Goal: Navigation & Orientation: Find specific page/section

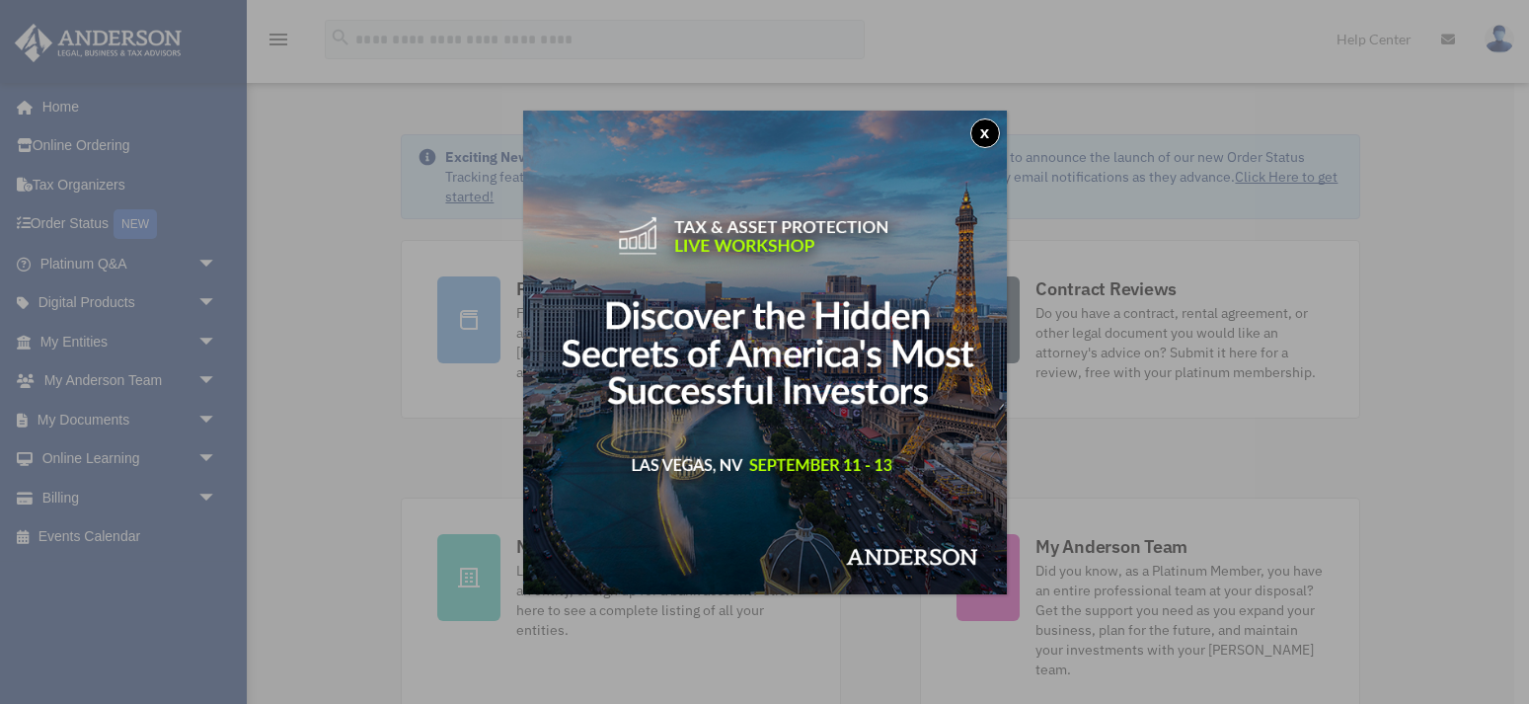
click at [985, 129] on button "x" at bounding box center [985, 133] width 30 height 30
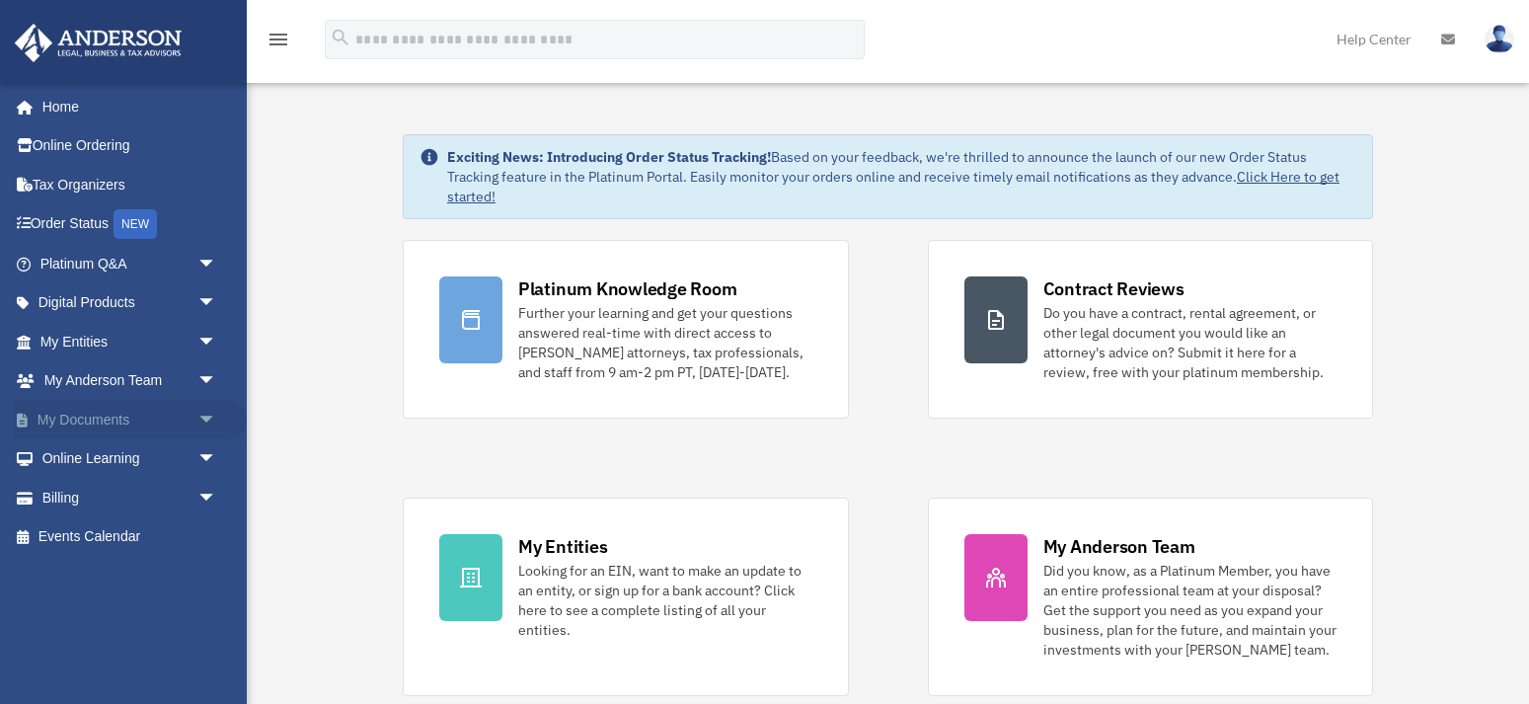
click at [208, 414] on span "arrow_drop_down" at bounding box center [216, 420] width 39 height 40
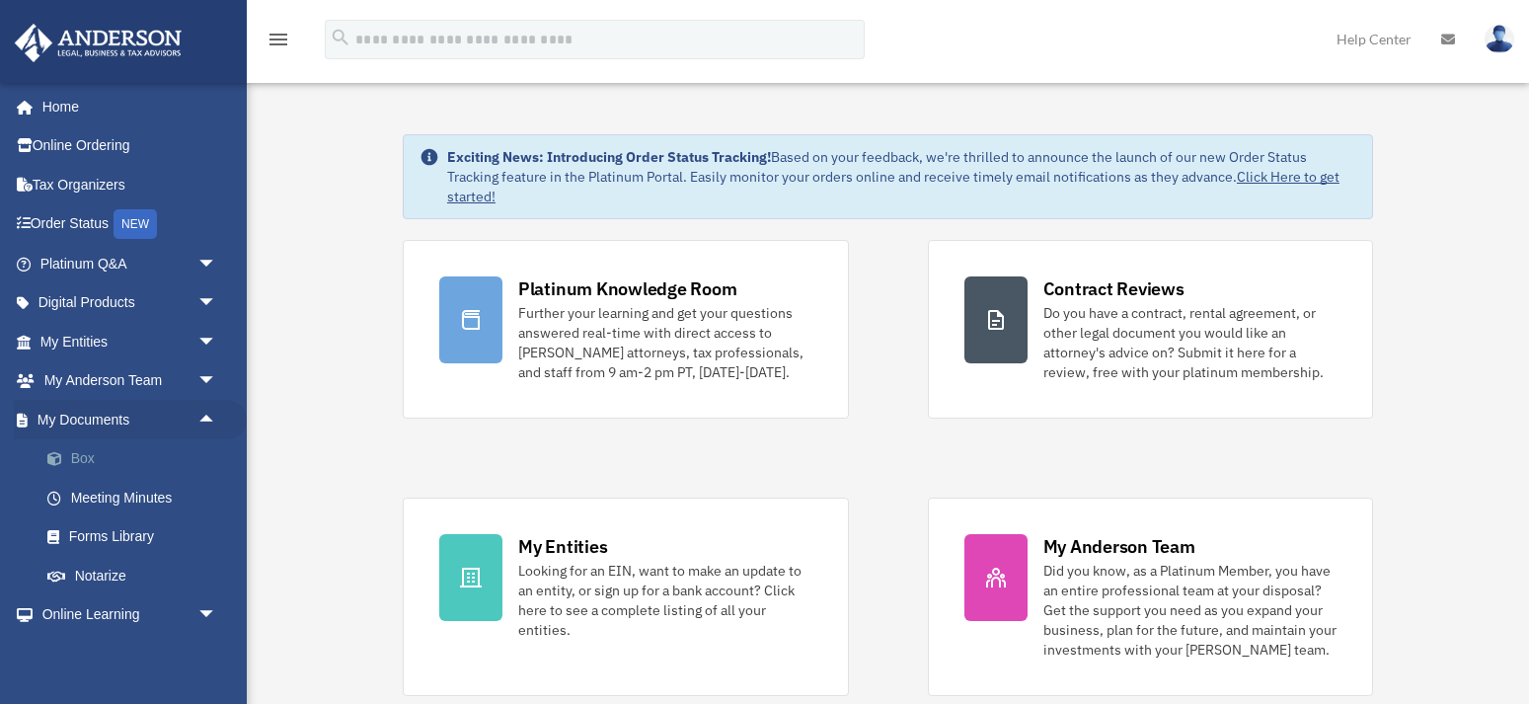
click at [86, 449] on link "Box" at bounding box center [137, 458] width 219 height 39
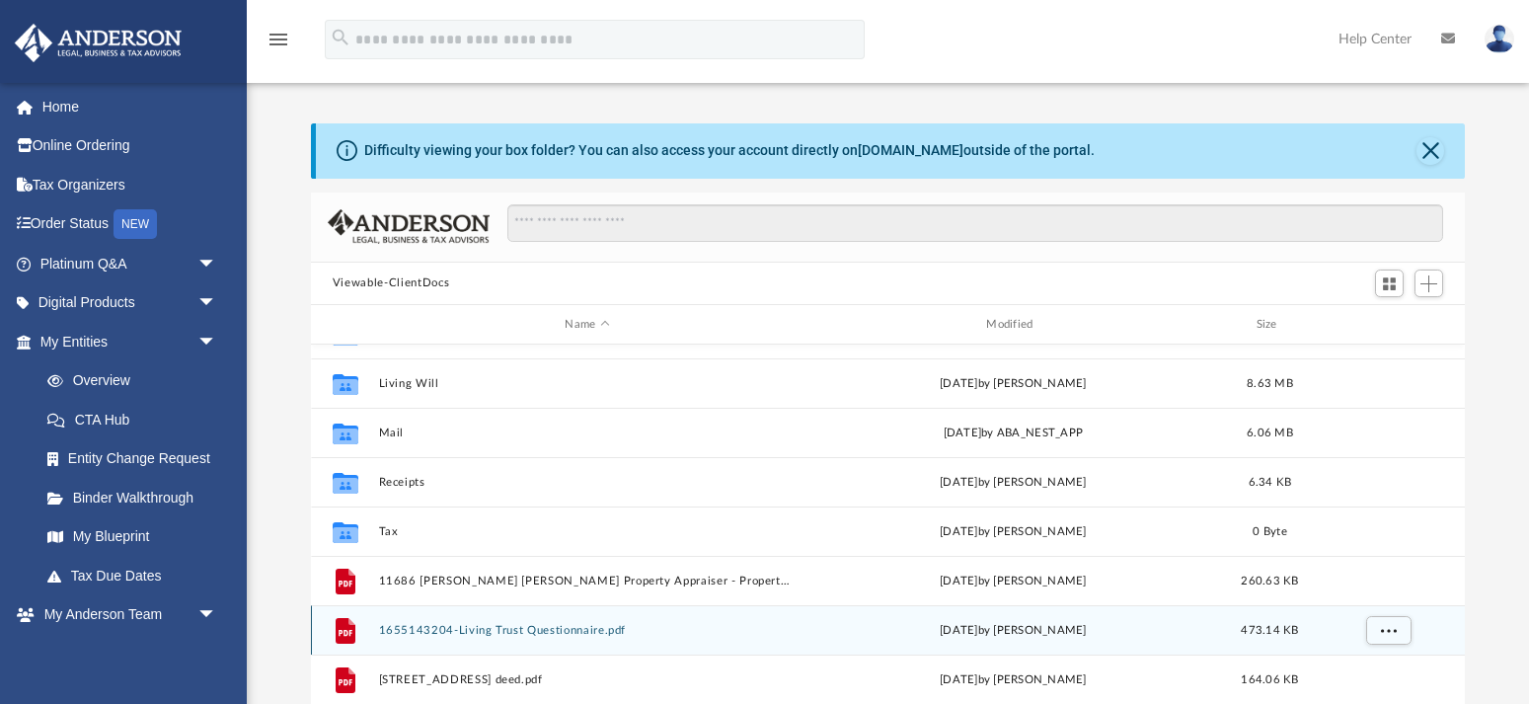
scroll to position [101, 0]
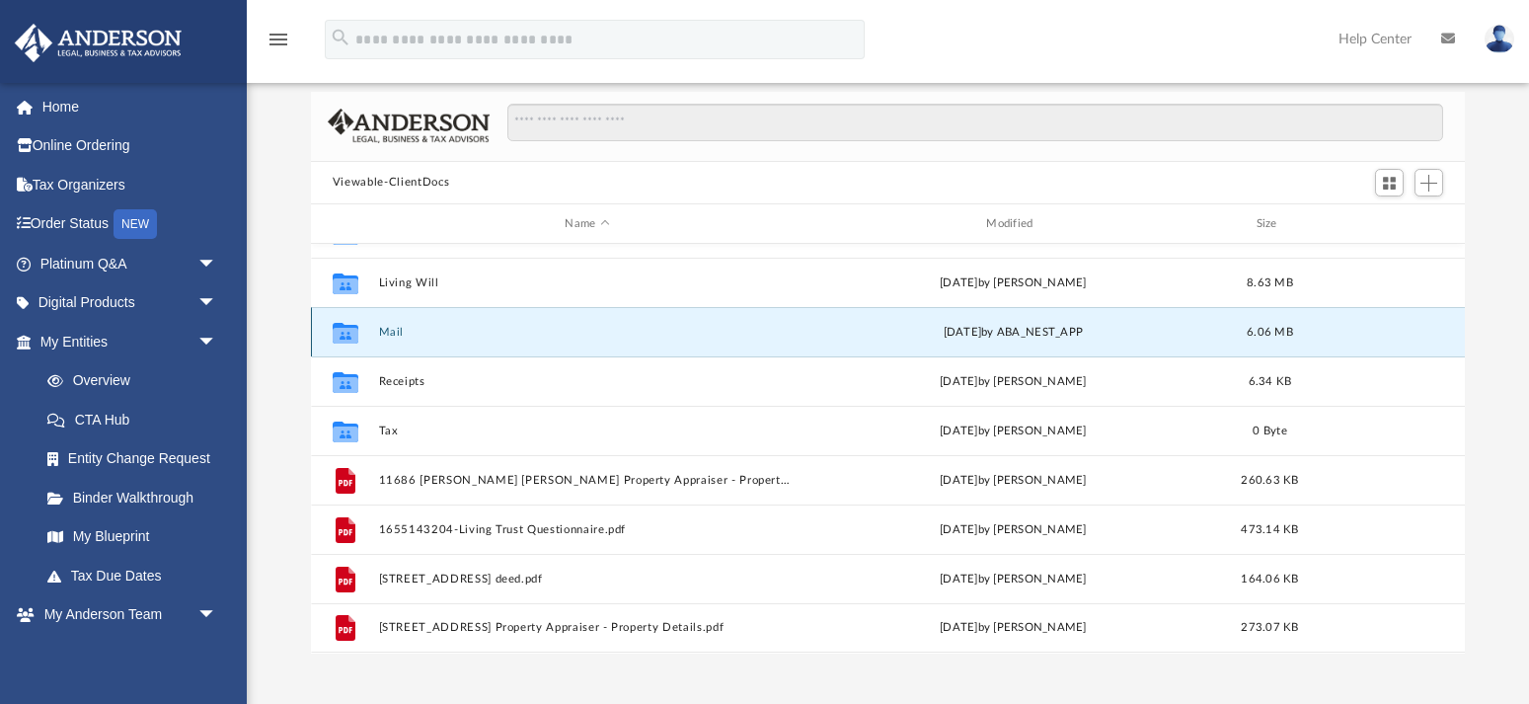
click at [399, 332] on button "Mail" at bounding box center [587, 332] width 418 height 13
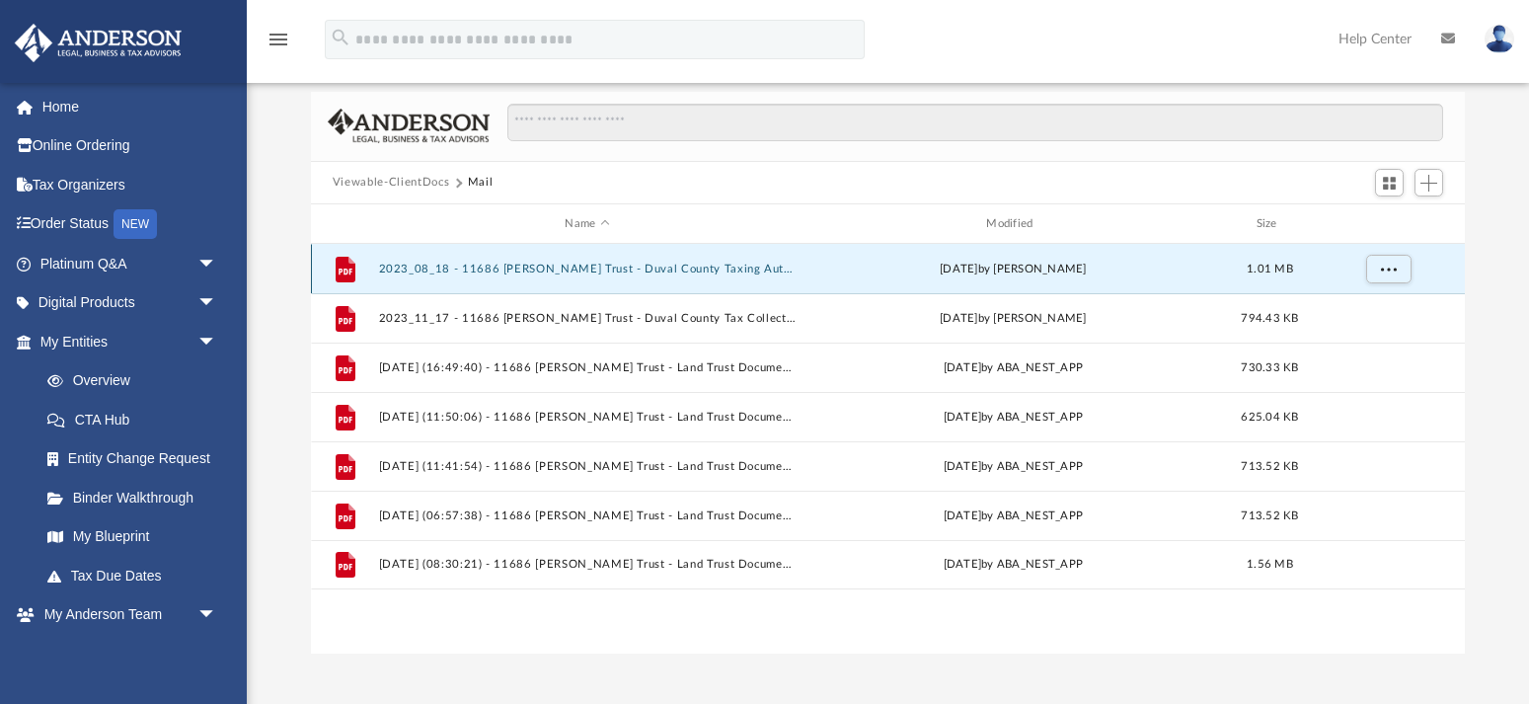
click at [697, 266] on button "2023_08_18 - 11686 Jacob Lois Ct Trust - Duval County Taxing Authorities.pdf" at bounding box center [587, 269] width 418 height 13
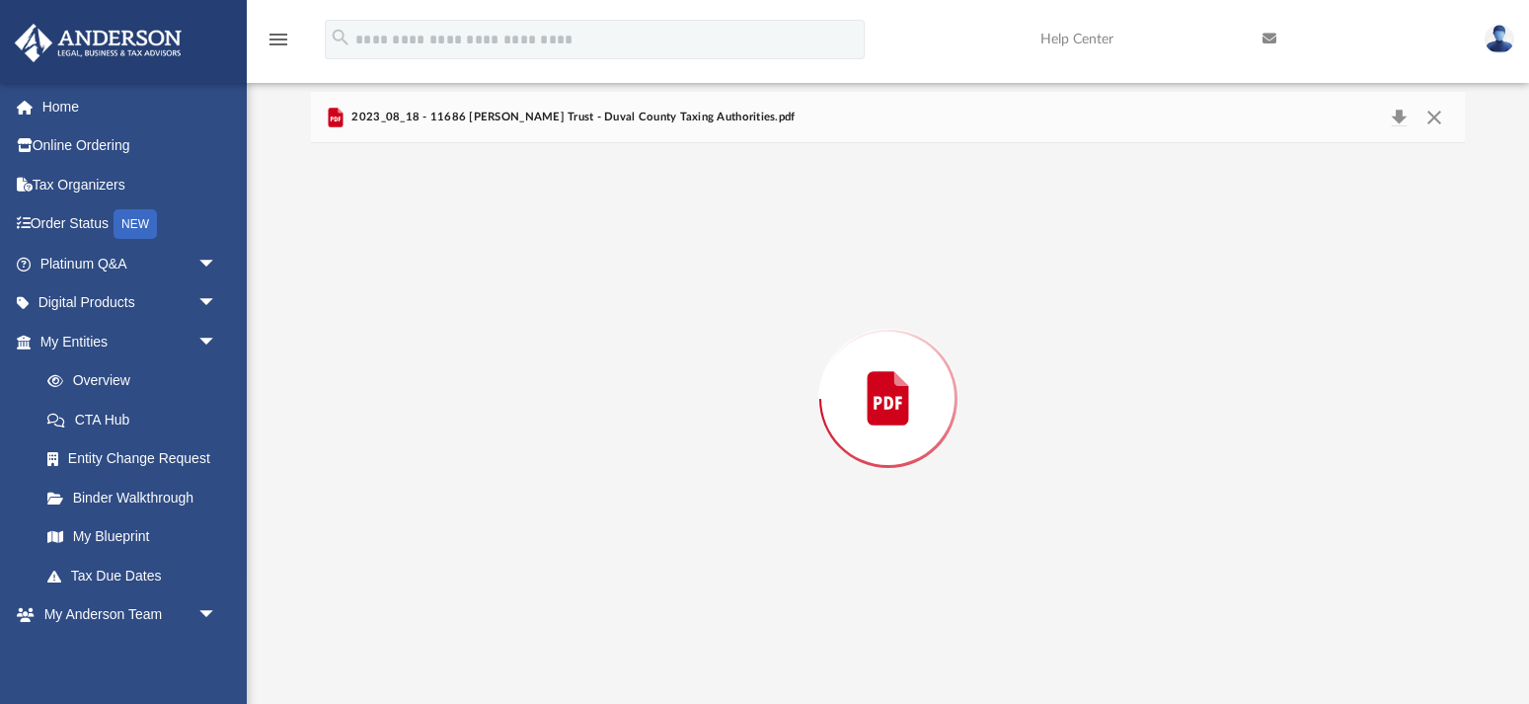
click at [697, 266] on div "Preview" at bounding box center [888, 397] width 1154 height 509
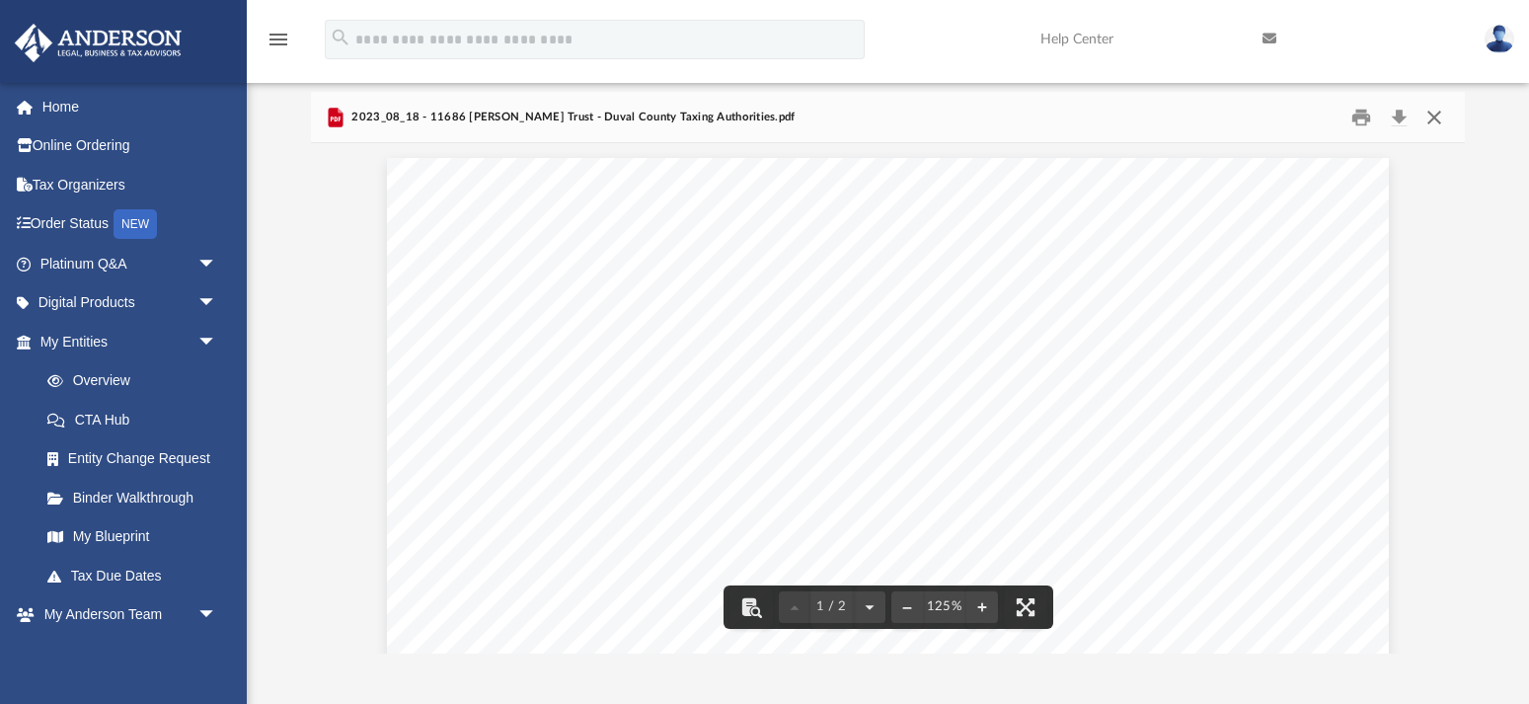
click at [1433, 119] on button "Close" at bounding box center [1434, 117] width 36 height 31
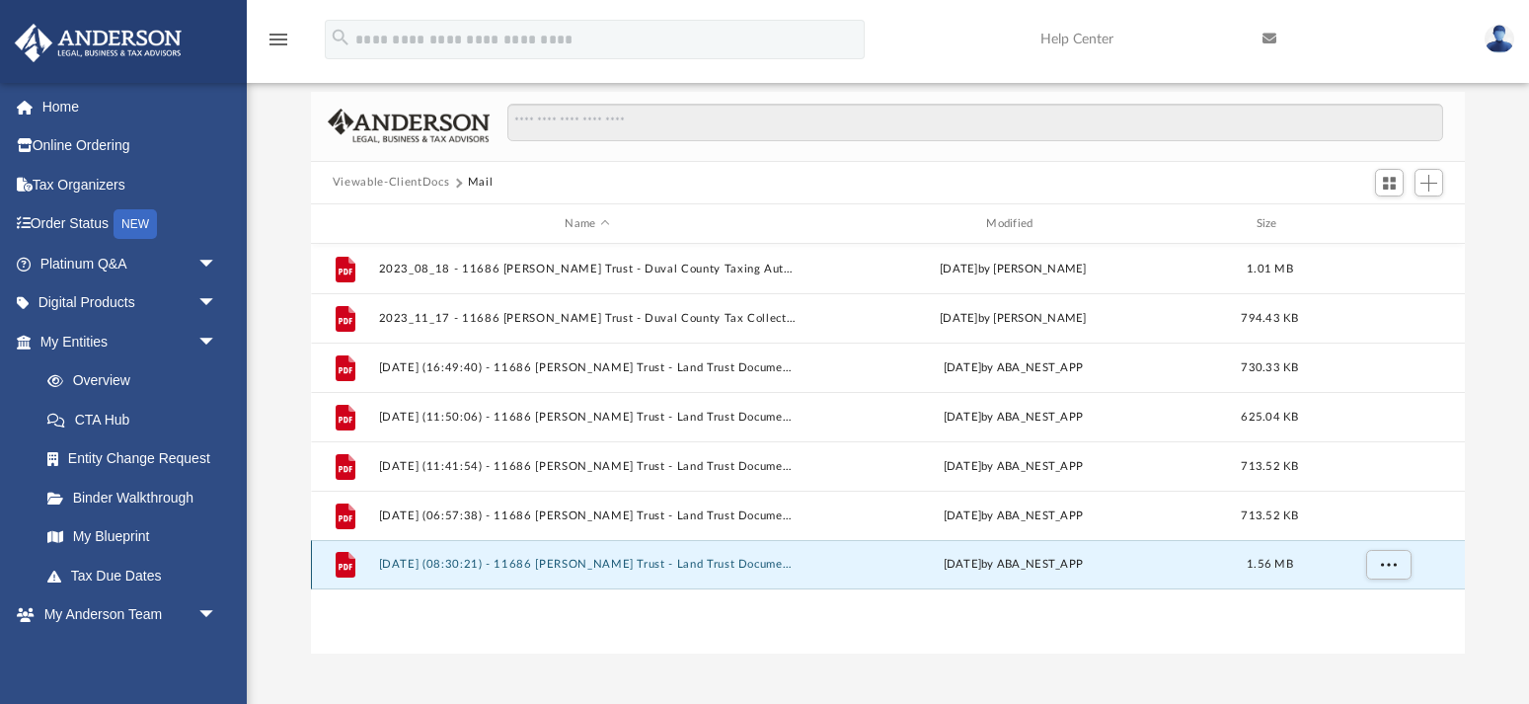
click at [409, 560] on button "2025.08.20 (08:30:21) - 11686 Jacob Lois Ct Trust - Land Trust Documents from J…" at bounding box center [587, 565] width 418 height 13
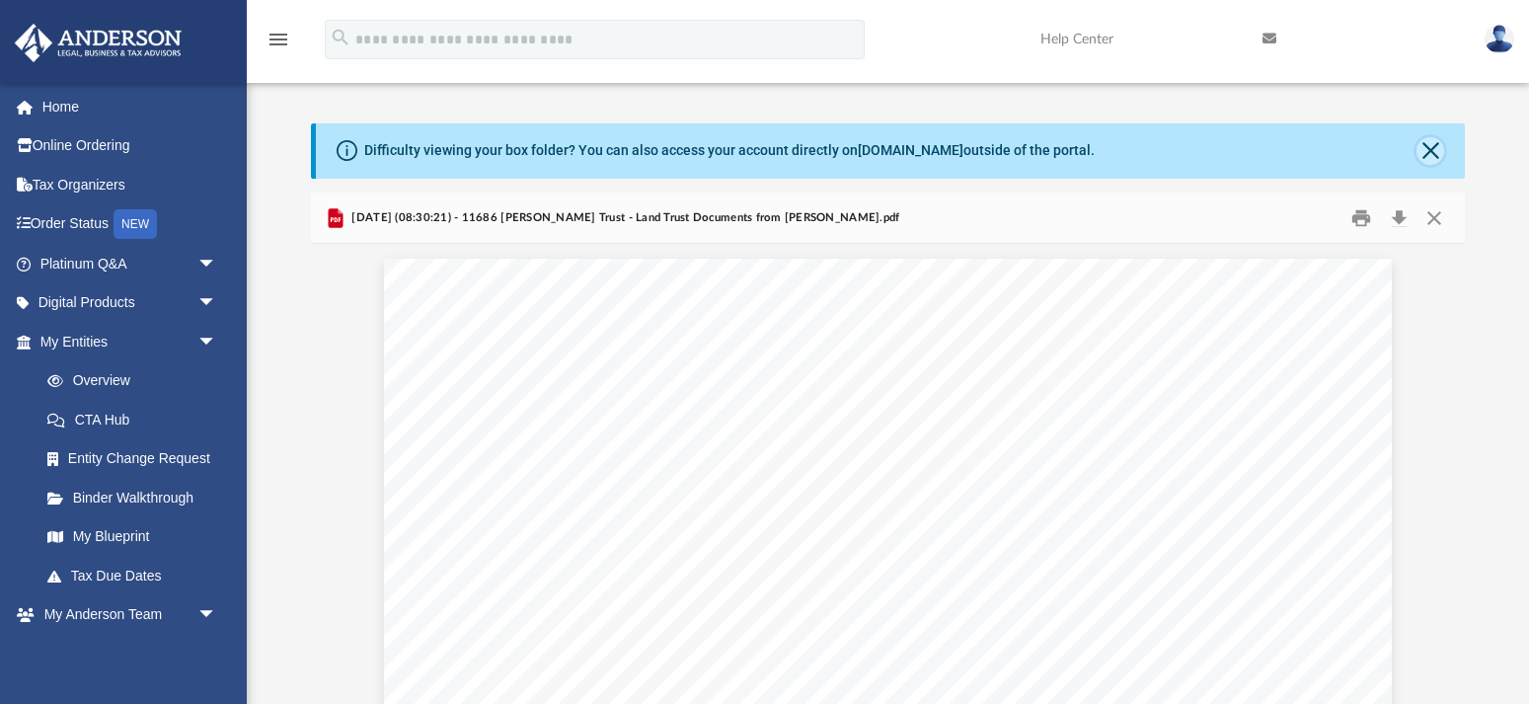
click at [1425, 154] on button "Close" at bounding box center [1430, 151] width 28 height 28
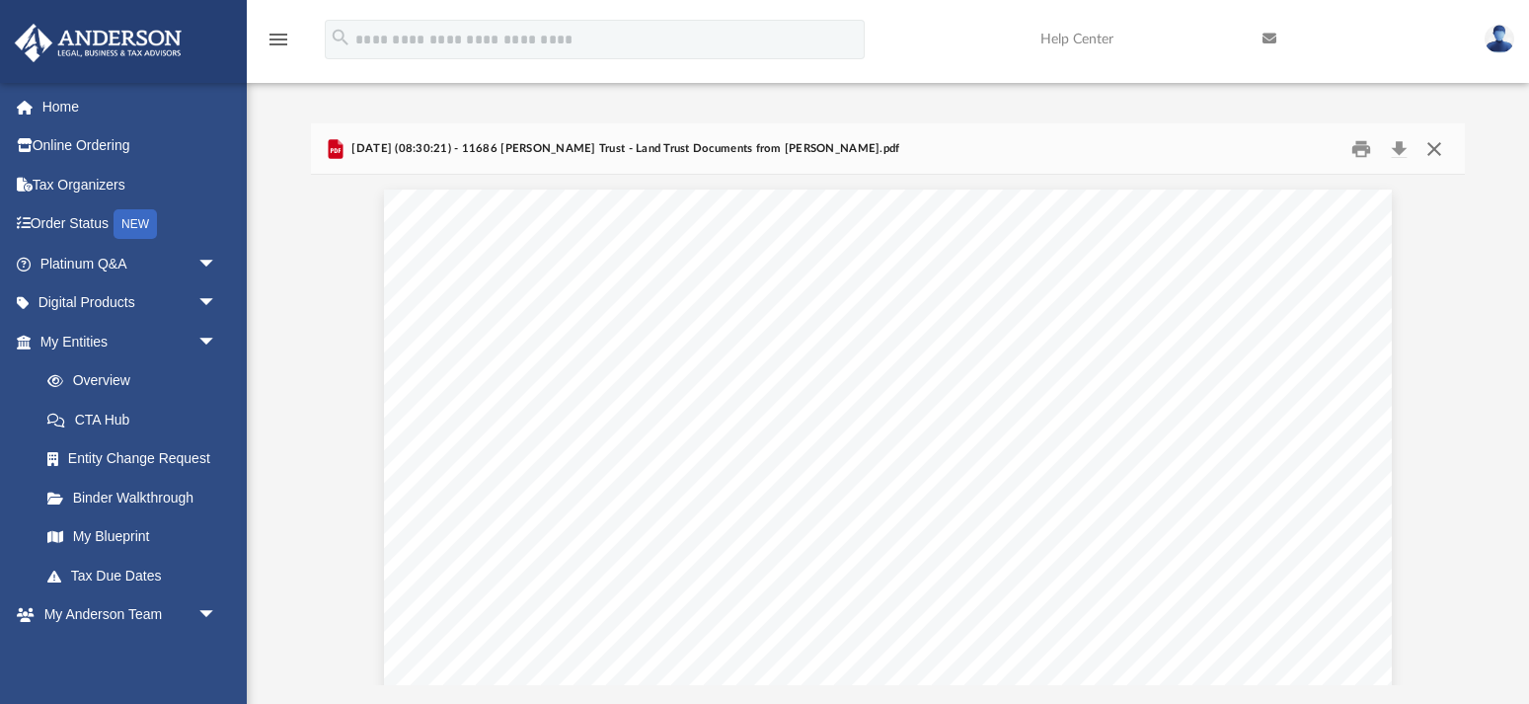
click at [1434, 156] on button "Close" at bounding box center [1434, 148] width 36 height 31
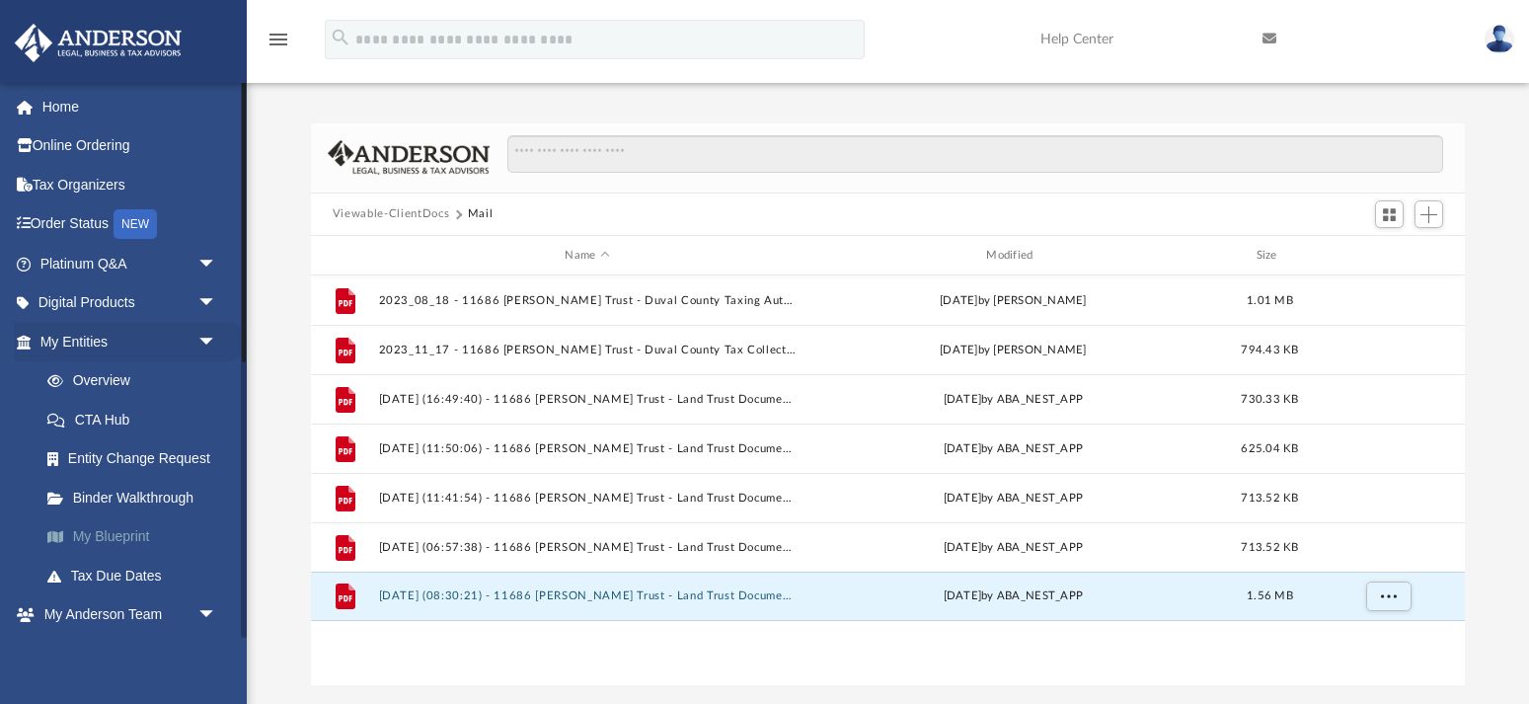
click at [65, 537] on span at bounding box center [65, 537] width 15 height 14
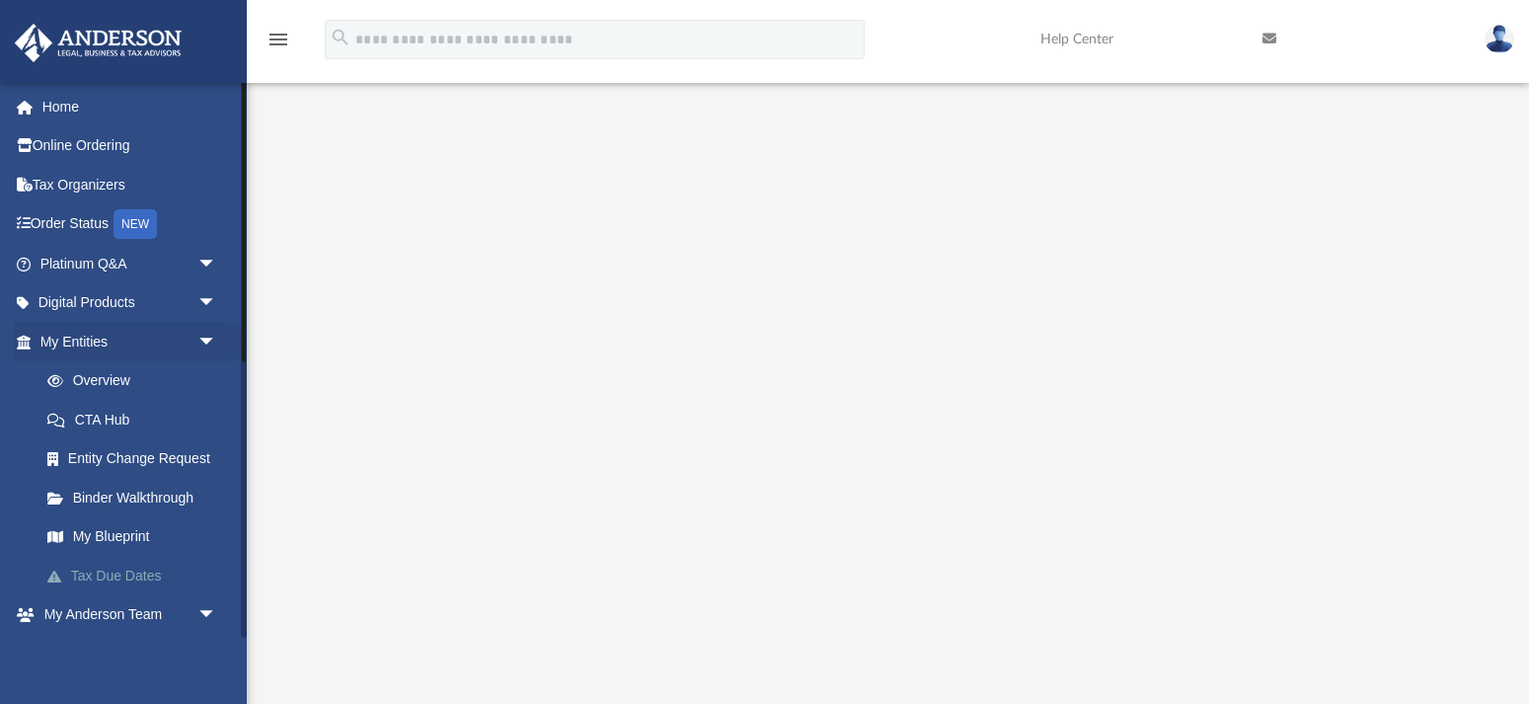
click at [114, 574] on link "Tax Due Dates" at bounding box center [137, 575] width 219 height 39
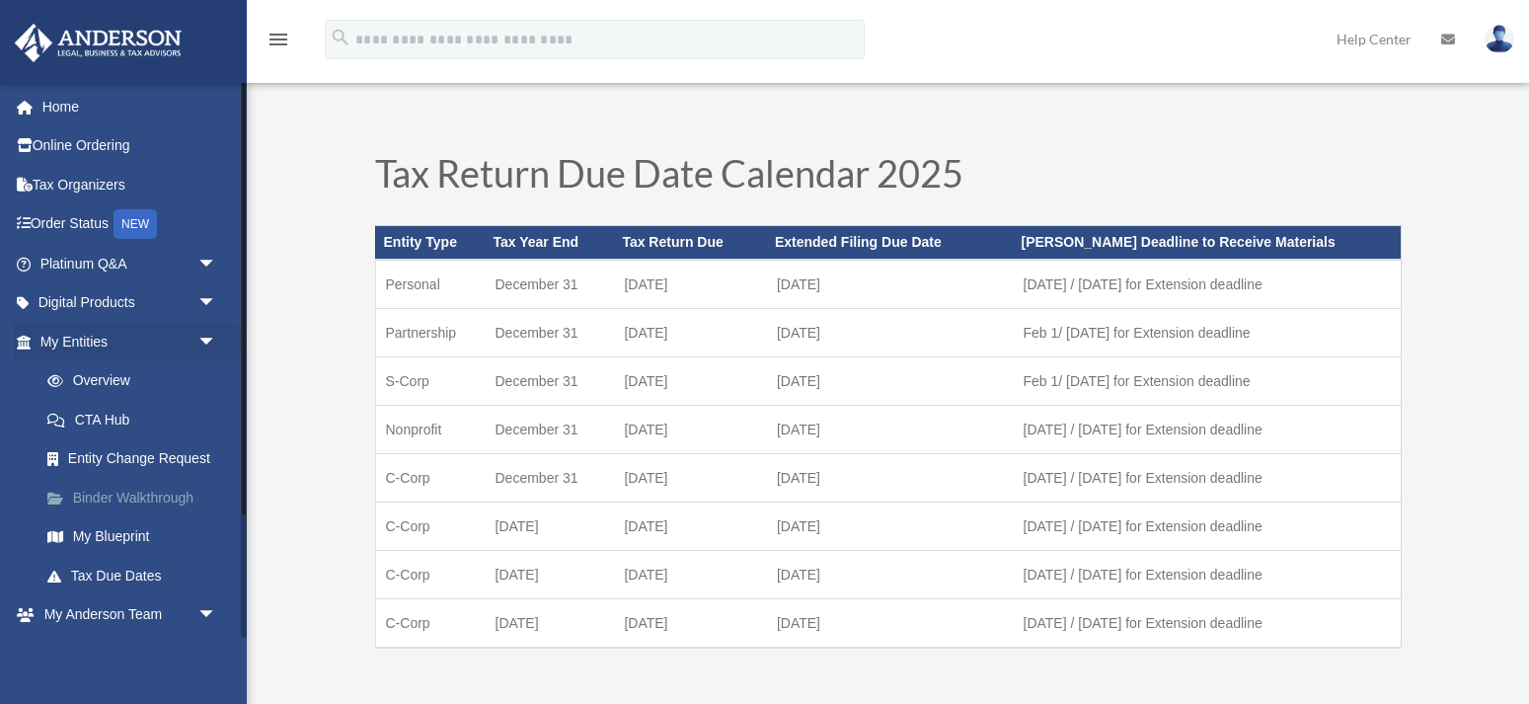
click at [150, 494] on link "Binder Walkthrough" at bounding box center [137, 497] width 219 height 39
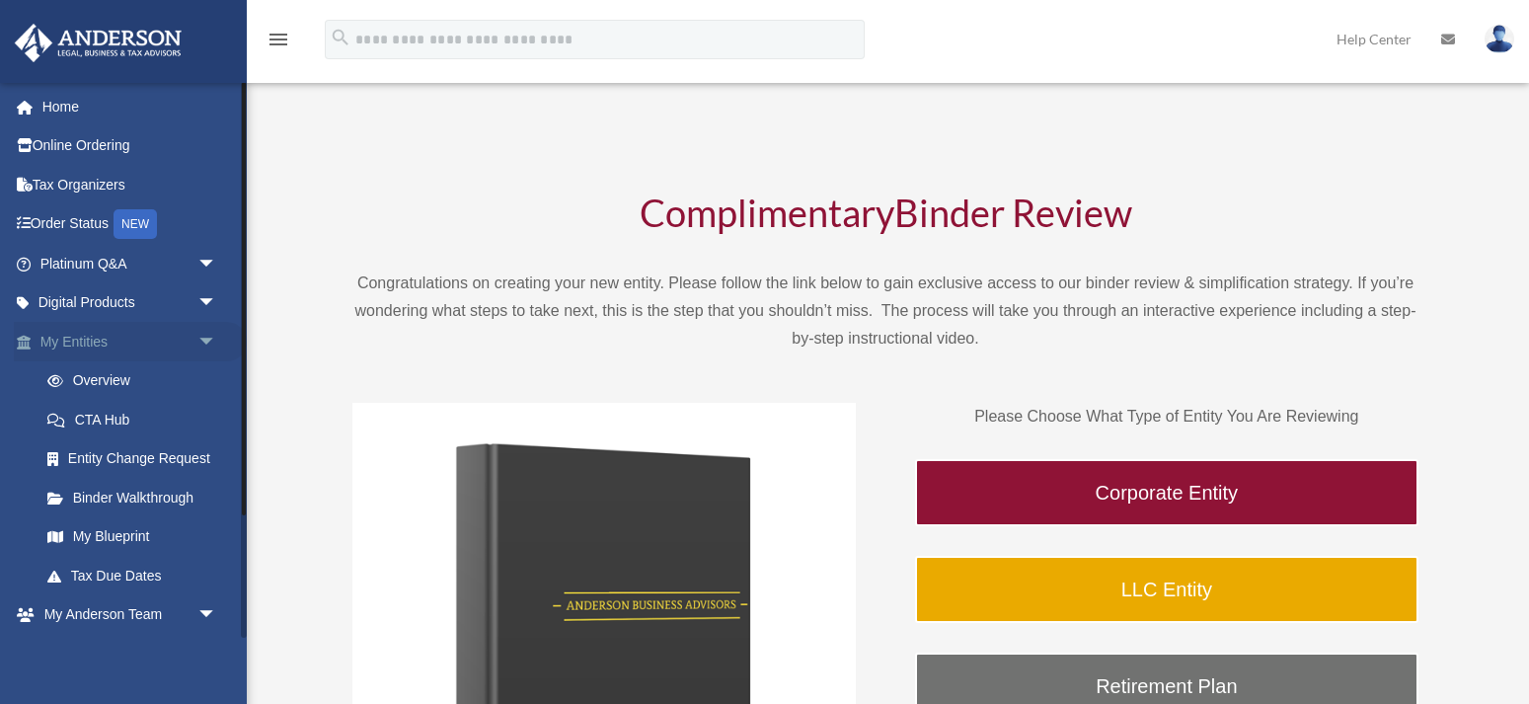
click at [86, 341] on link "My Entities arrow_drop_down" at bounding box center [130, 341] width 233 height 39
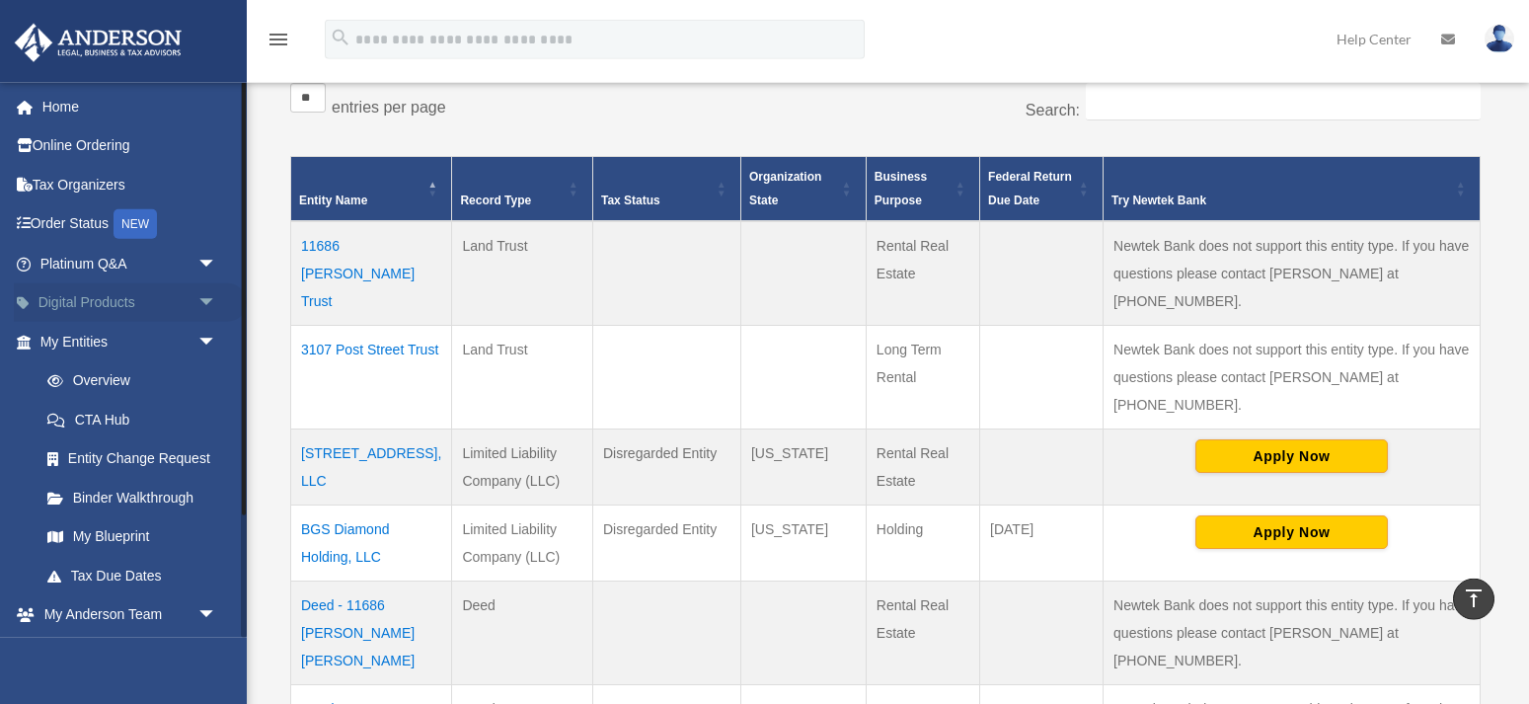
scroll to position [302, 0]
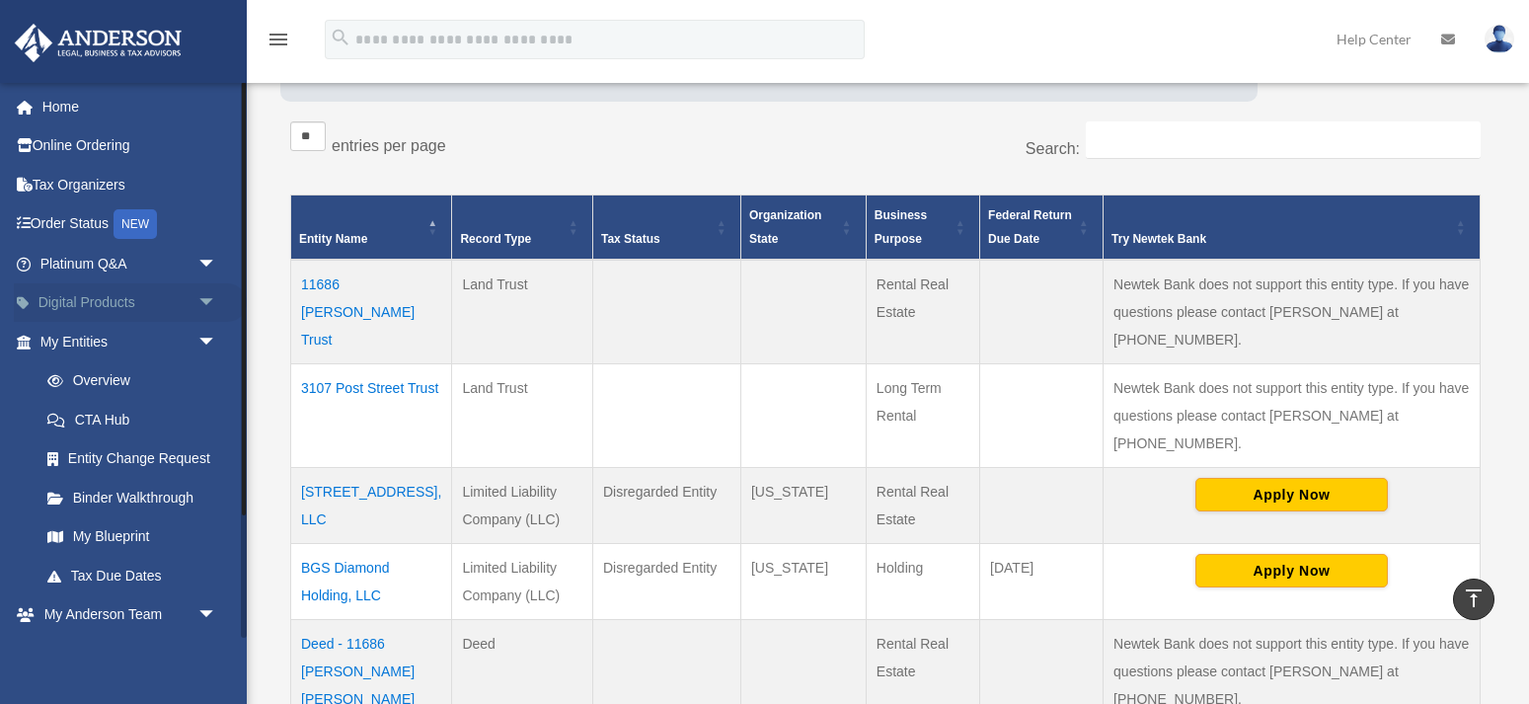
click at [205, 307] on span "arrow_drop_down" at bounding box center [216, 303] width 39 height 40
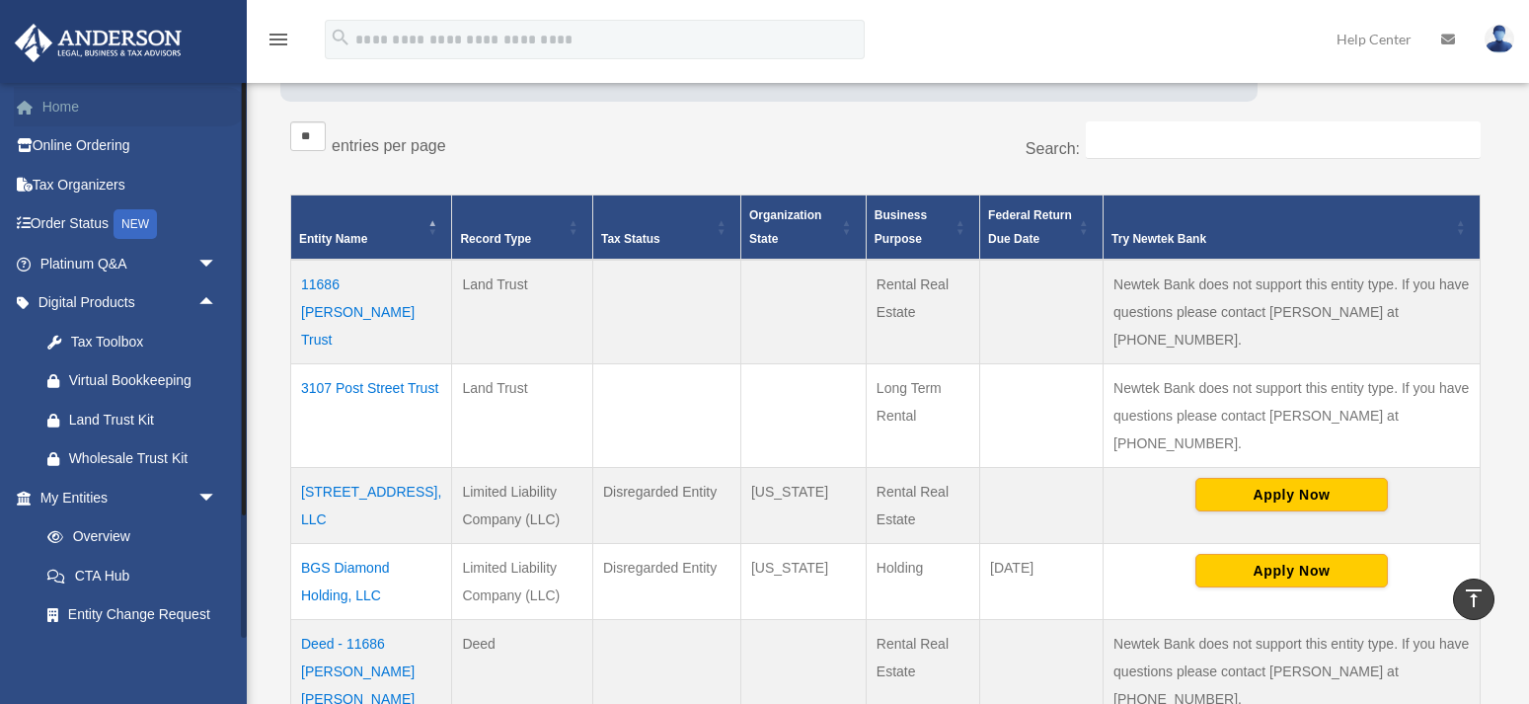
click at [62, 108] on link "Home" at bounding box center [130, 106] width 233 height 39
